Goal: Information Seeking & Learning: Learn about a topic

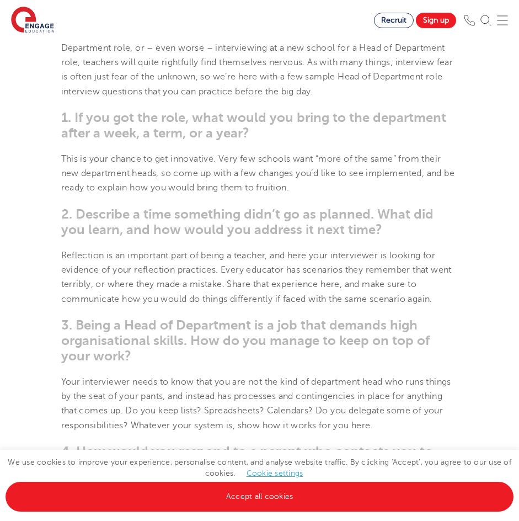
scroll to position [607, 0]
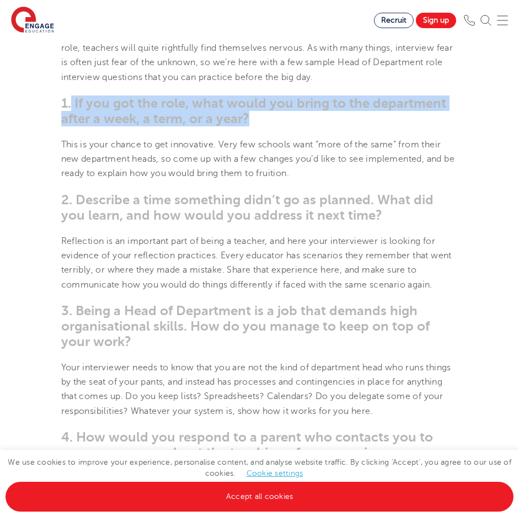
drag, startPoint x: 252, startPoint y: 116, endPoint x: 71, endPoint y: 95, distance: 182.1
click at [71, 95] on h3 "1. If you got the role, what would you bring to the department after a week, a …" at bounding box center [259, 110] width 397 height 31
copy span "If you got the role, what would you bring to the department after a week, a ter…"
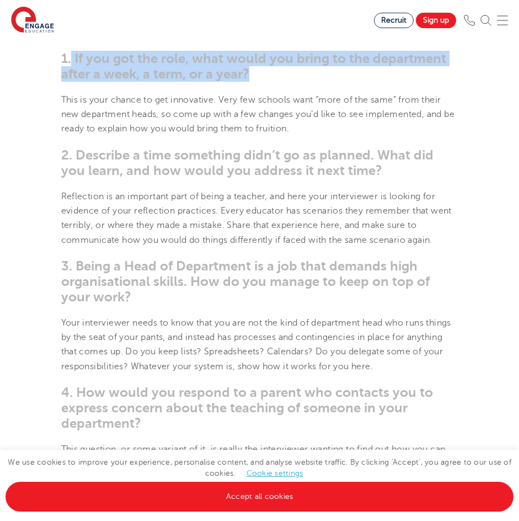
scroll to position [662, 0]
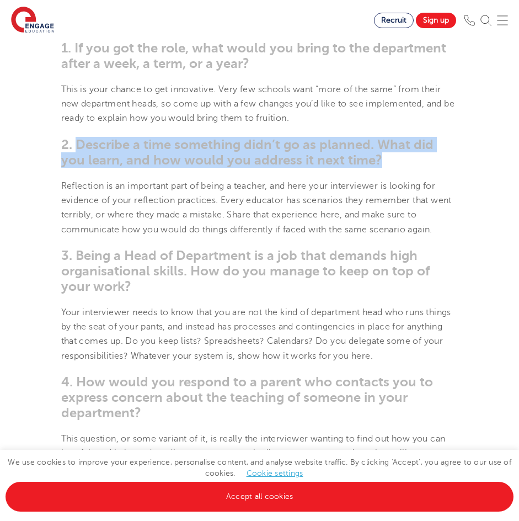
drag, startPoint x: 389, startPoint y: 159, endPoint x: 75, endPoint y: 141, distance: 314.4
click at [75, 141] on h3 "2. Describe a time something didn’t go as planned. What did you learn, and how …" at bounding box center [259, 152] width 397 height 31
copy span "Describe a time something didn’t go as planned. What did you learn, and how wou…"
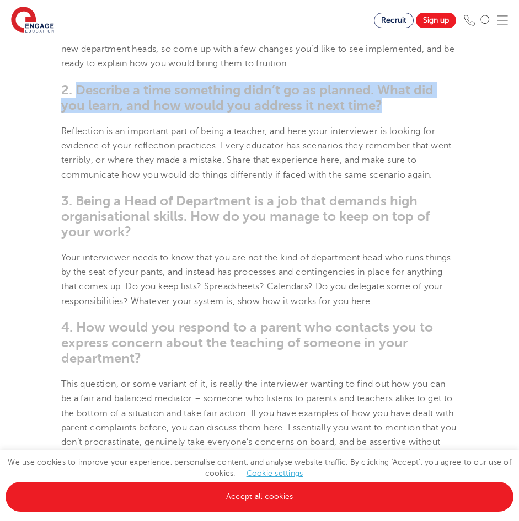
scroll to position [735, 0]
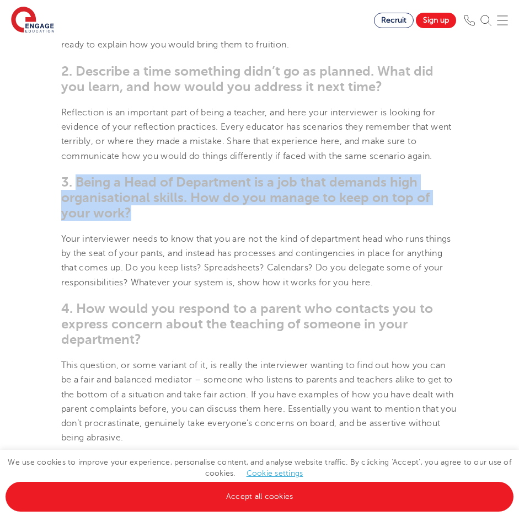
drag, startPoint x: 158, startPoint y: 215, endPoint x: 74, endPoint y: 181, distance: 90.3
click at [74, 181] on h3 "3. Being a Head of Department is a job that demands high organisational skills.…" at bounding box center [259, 197] width 397 height 46
copy span "Being a Head of Department is a job that demands high organisational skills. Ho…"
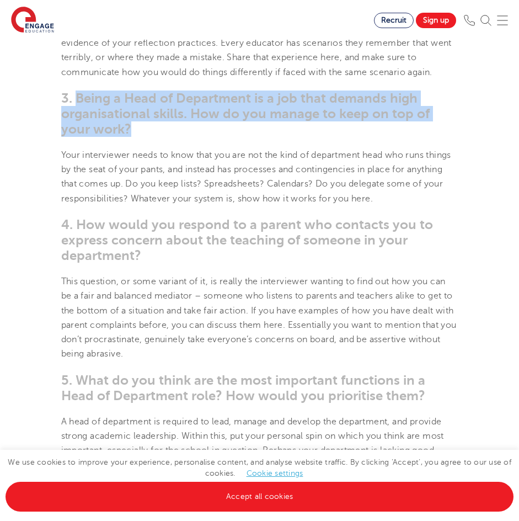
scroll to position [827, 0]
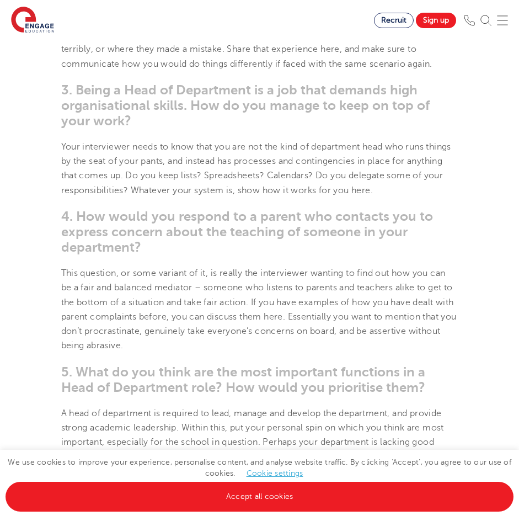
drag, startPoint x: 166, startPoint y: 250, endPoint x: 153, endPoint y: 251, distance: 13.3
click at [153, 251] on h3 "4. How would you respond to a parent who contacts you to express concern about …" at bounding box center [259, 231] width 397 height 46
click at [137, 248] on span "4. How would you respond to a parent who contacts you to express concern about …" at bounding box center [247, 231] width 372 height 46
click at [149, 242] on h3 "4. How would you respond to a parent who contacts you to express concern about …" at bounding box center [259, 231] width 397 height 46
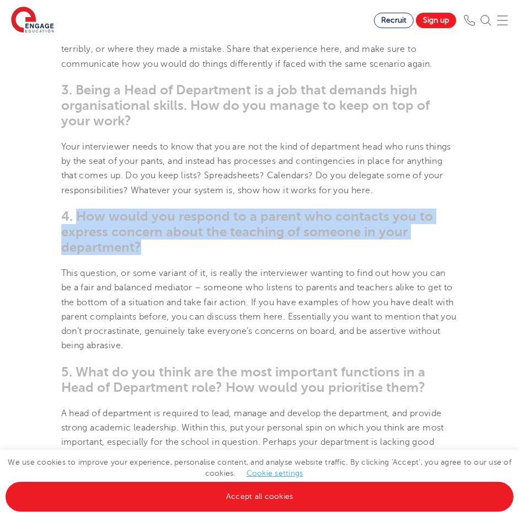
drag, startPoint x: 151, startPoint y: 242, endPoint x: 76, endPoint y: 217, distance: 78.5
click at [76, 217] on h3 "4. How would you respond to a parent who contacts you to express concern about …" at bounding box center [259, 231] width 397 height 46
copy span "How would you respond to a parent who contacts you to express concern about the…"
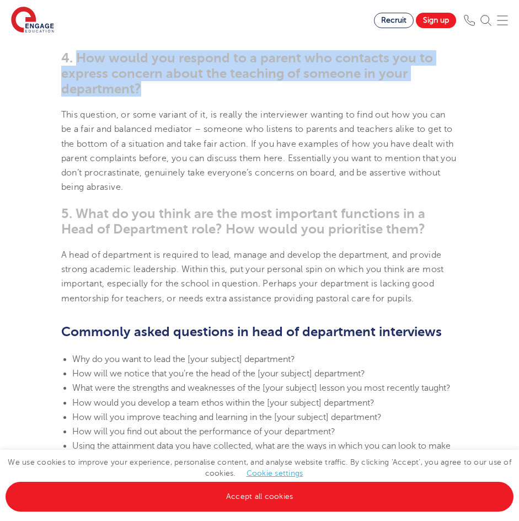
scroll to position [993, 0]
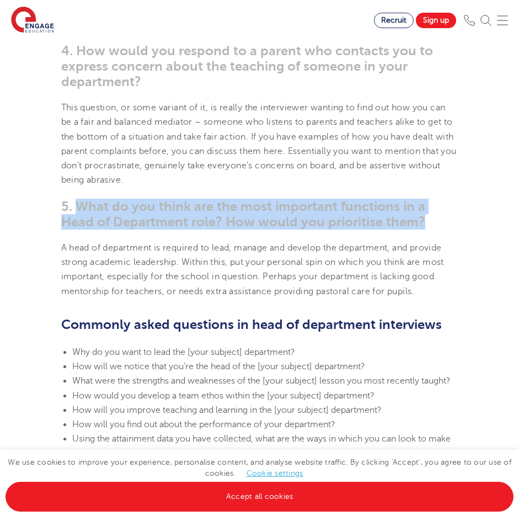
drag, startPoint x: 428, startPoint y: 219, endPoint x: 77, endPoint y: 194, distance: 352.2
click at [77, 194] on section "[DATE] Head of Department Interview Questions How to prepare answers for head o…" at bounding box center [260, 137] width 414 height 1624
copy span "What do you think are the most important functions in a Head of Department role…"
